Goal: Transaction & Acquisition: Purchase product/service

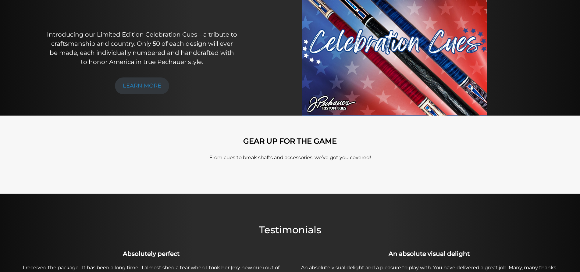
scroll to position [99, 0]
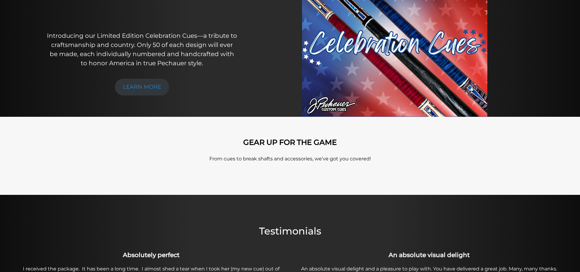
click at [408, 64] on img at bounding box center [394, 38] width 185 height 155
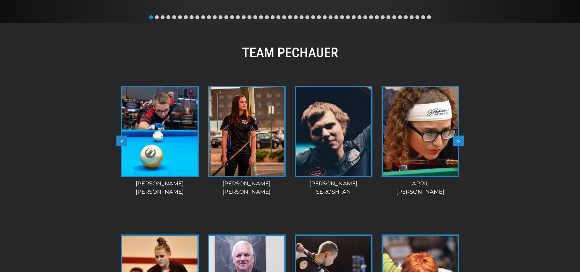
scroll to position [452, 0]
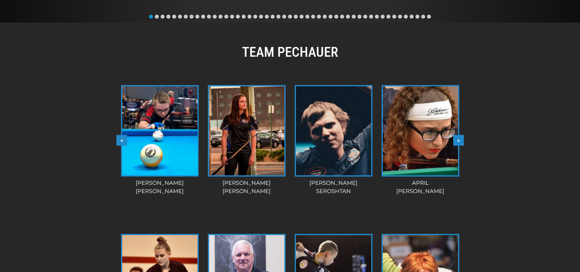
click at [416, 134] on img at bounding box center [420, 130] width 75 height 89
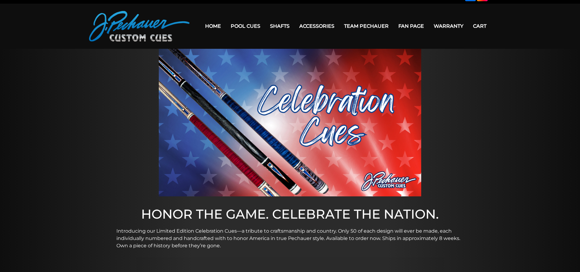
scroll to position [11, 0]
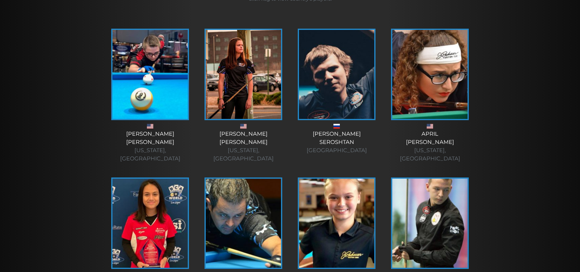
scroll to position [152, 0]
click at [435, 100] on img at bounding box center [429, 74] width 75 height 89
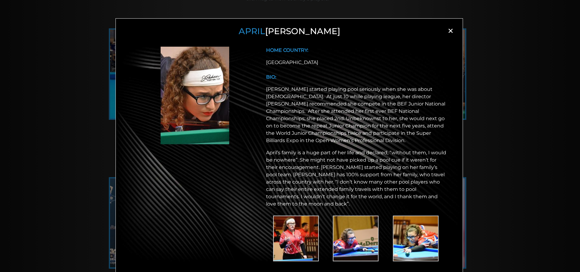
scroll to position [9, 0]
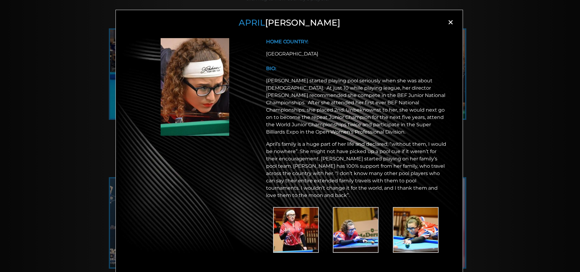
click at [447, 23] on span "×" at bounding box center [450, 22] width 9 height 9
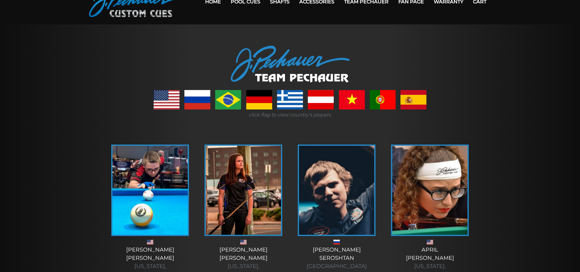
scroll to position [0, 0]
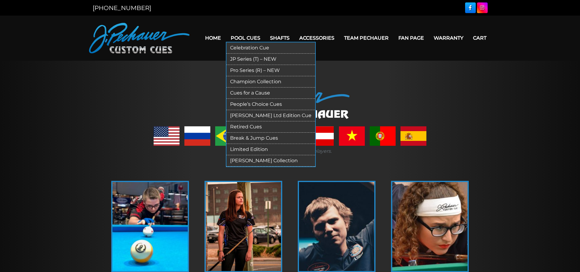
click at [279, 72] on link "Pro Series (R) – NEW" at bounding box center [270, 70] width 89 height 11
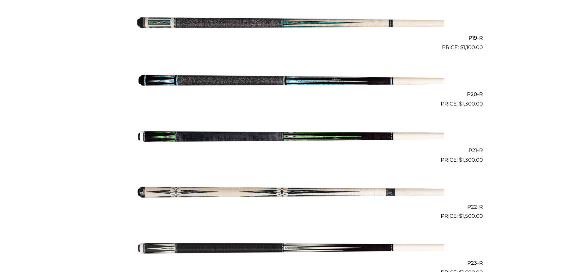
scroll to position [1211, 0]
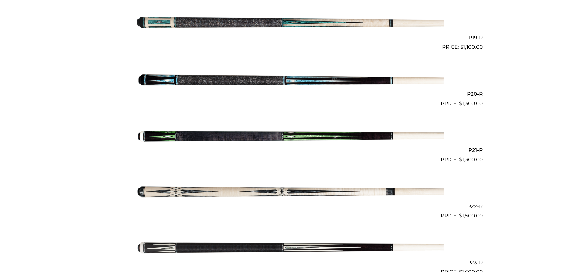
click at [269, 192] on img at bounding box center [290, 191] width 308 height 51
